Goal: Transaction & Acquisition: Purchase product/service

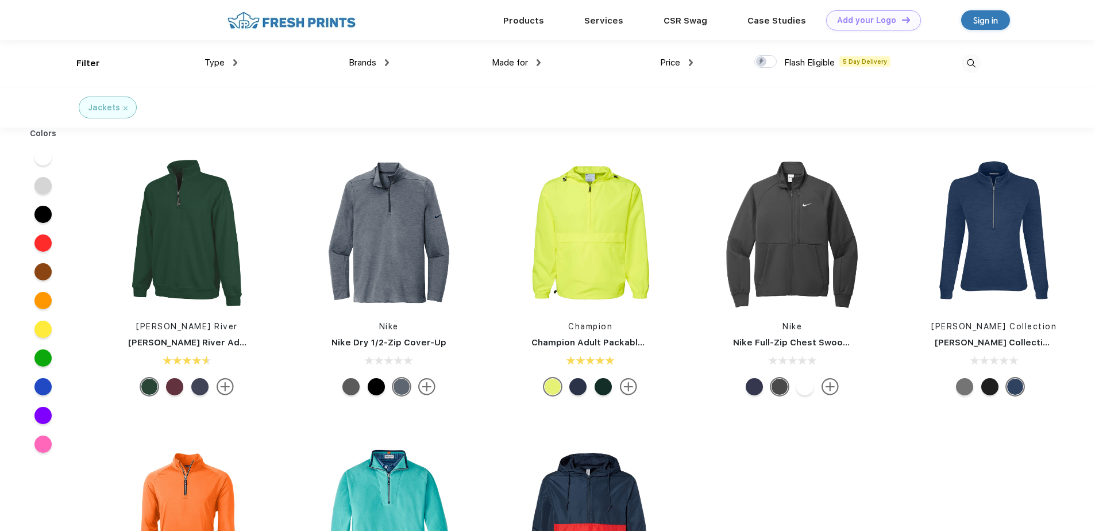
scroll to position [1, 0]
click at [365, 245] on img at bounding box center [389, 232] width 153 height 153
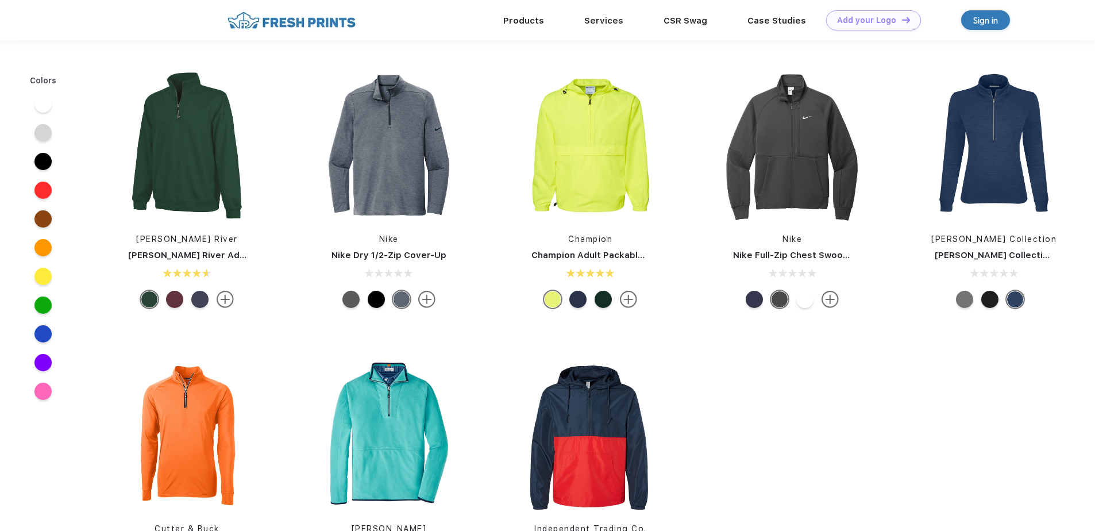
scroll to position [1, 0]
